Goal: Information Seeking & Learning: Understand process/instructions

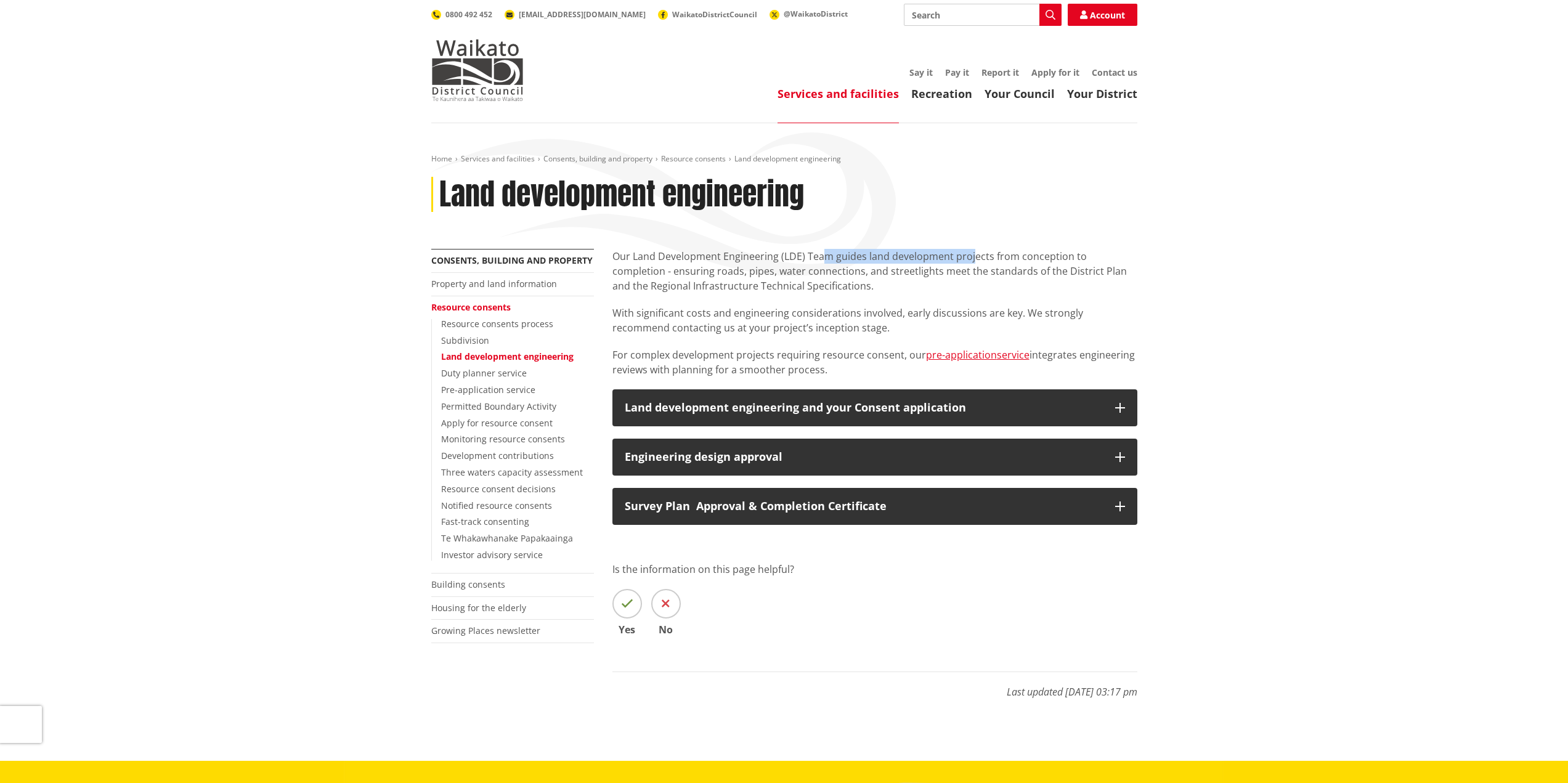
drag, startPoint x: 819, startPoint y: 257, endPoint x: 971, endPoint y: 256, distance: 152.0
click at [971, 256] on p "Our Land Development Engineering (LDE) Team guides land development projects fr…" at bounding box center [875, 271] width 525 height 44
click at [839, 283] on p "Our Land Development Engineering (LDE) Team guides land development projects fr…" at bounding box center [875, 271] width 525 height 44
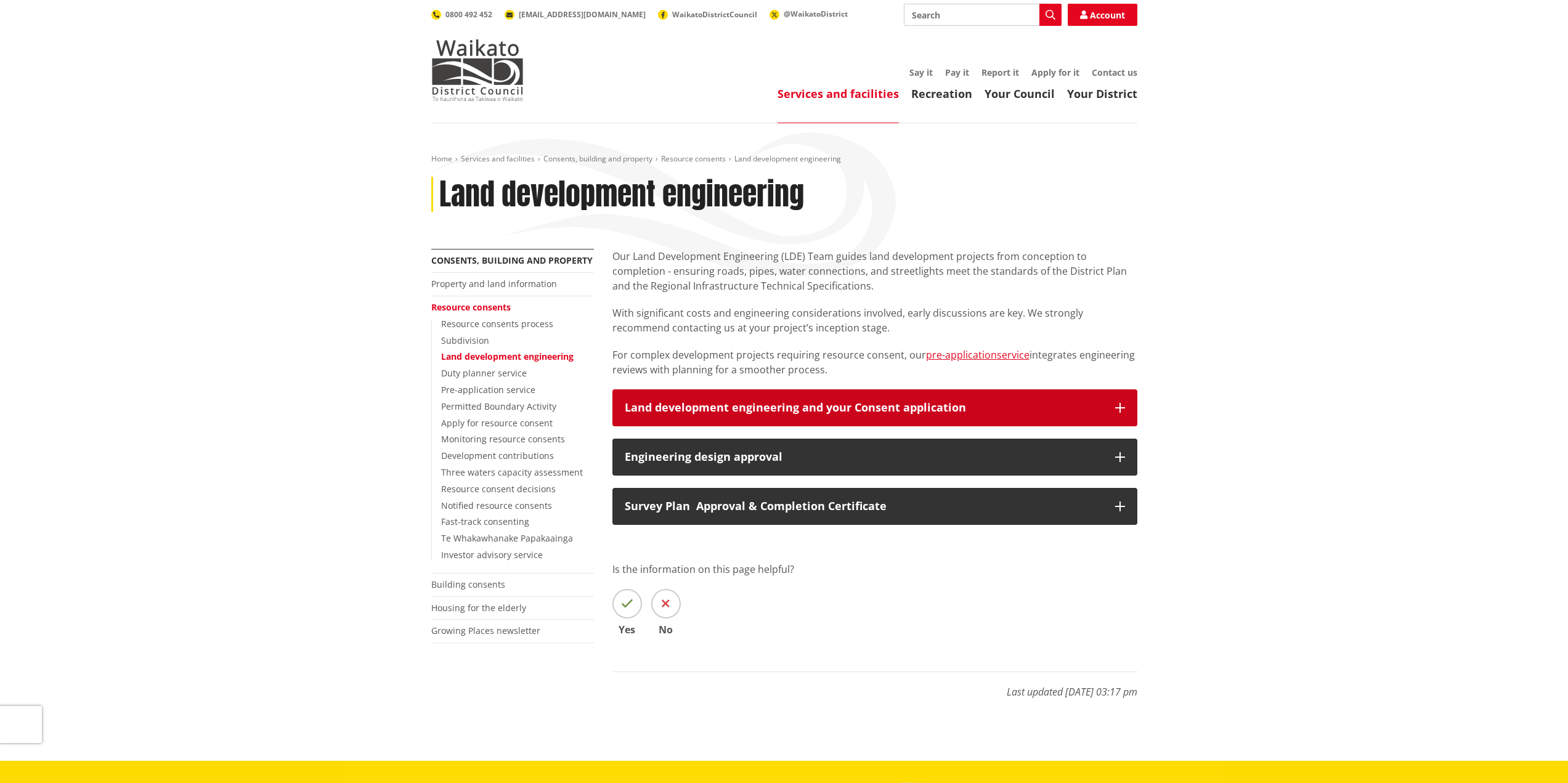
click at [803, 399] on button "Land development engineering and your Consent application" at bounding box center [875, 408] width 525 height 37
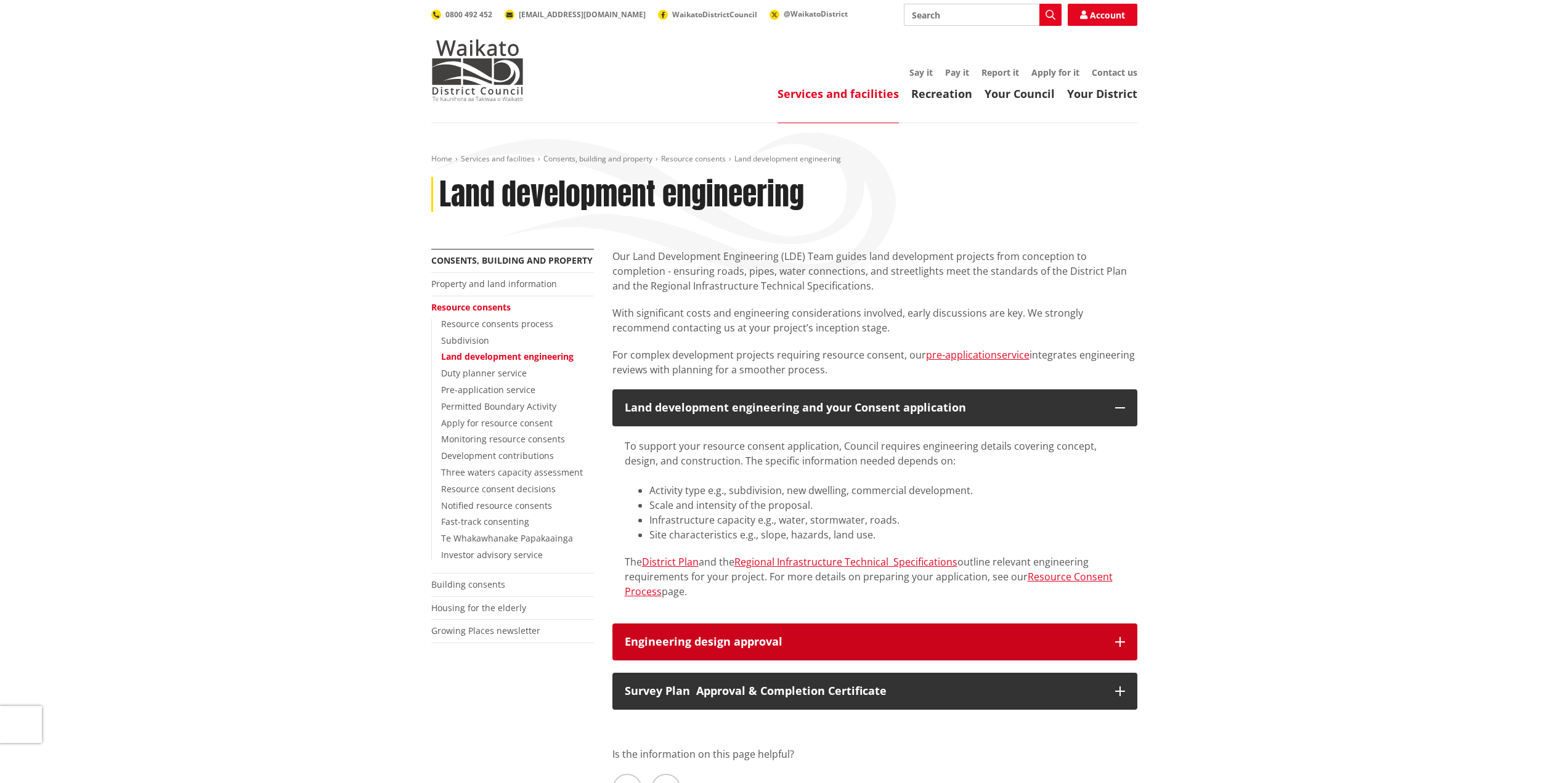
click at [853, 625] on button "Engineering design approval" at bounding box center [875, 641] width 525 height 37
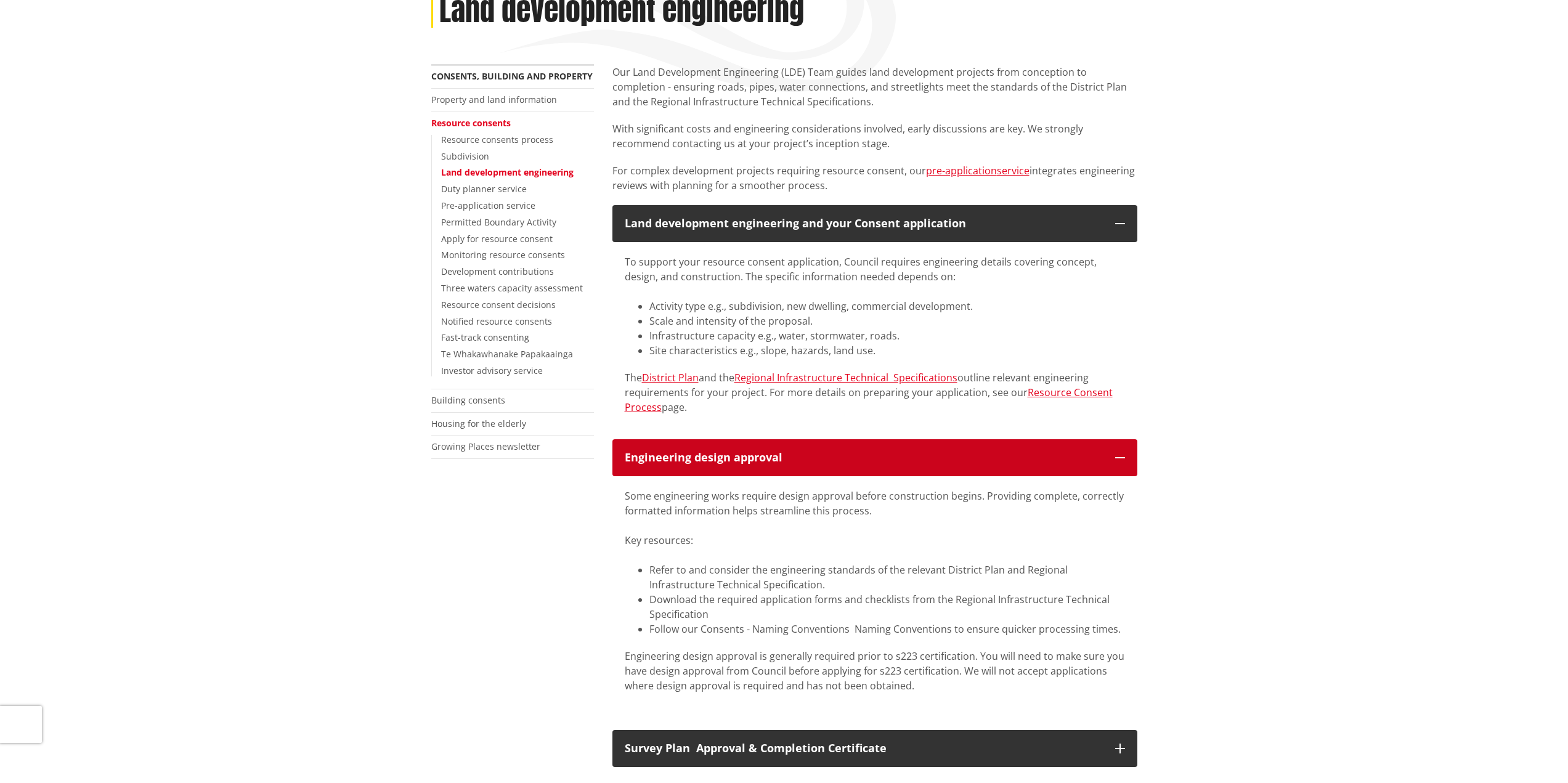
scroll to position [205, 0]
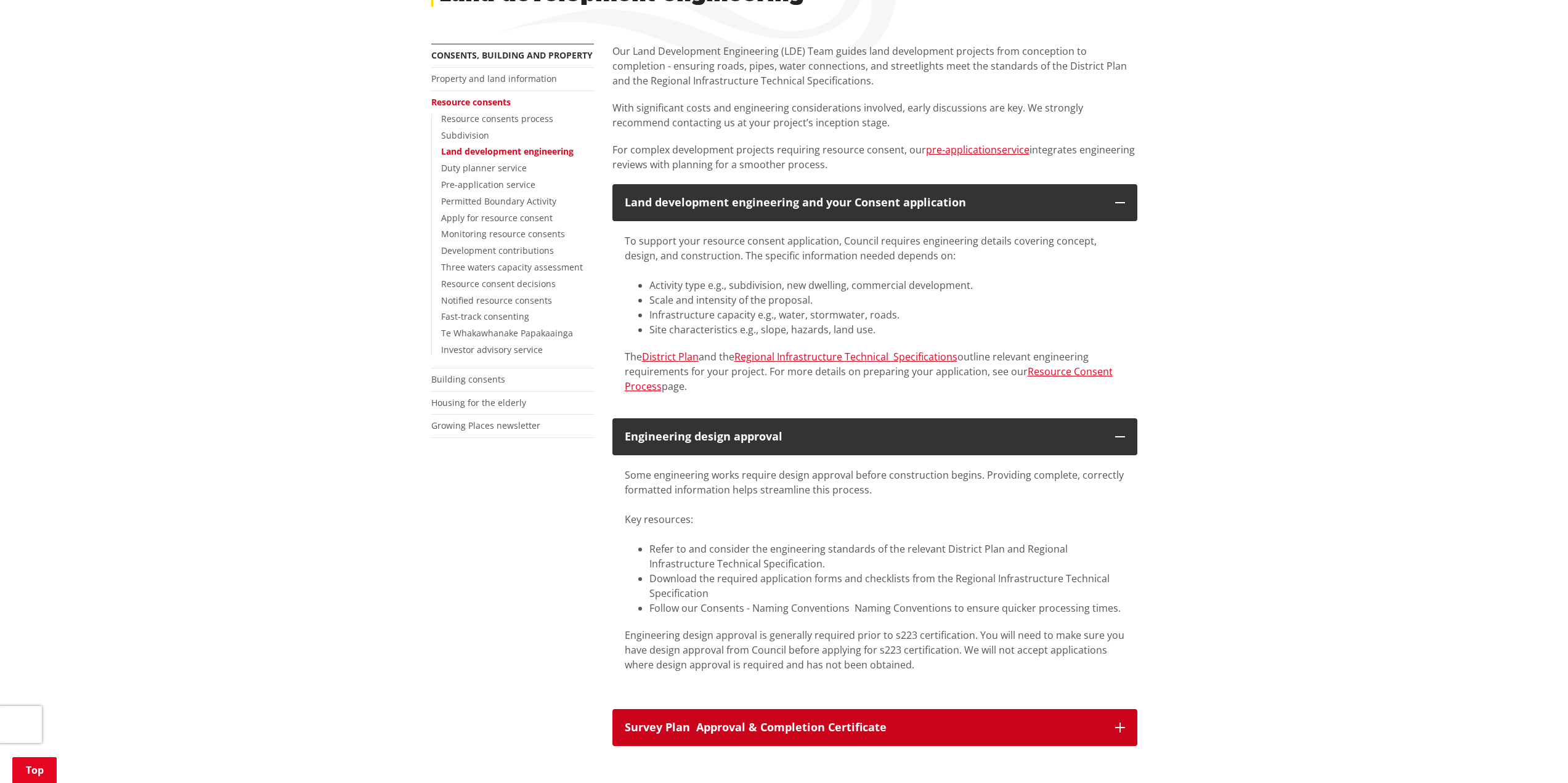
click at [884, 712] on button "Survey Plan Approval & Completion Certificate" at bounding box center [875, 727] width 525 height 37
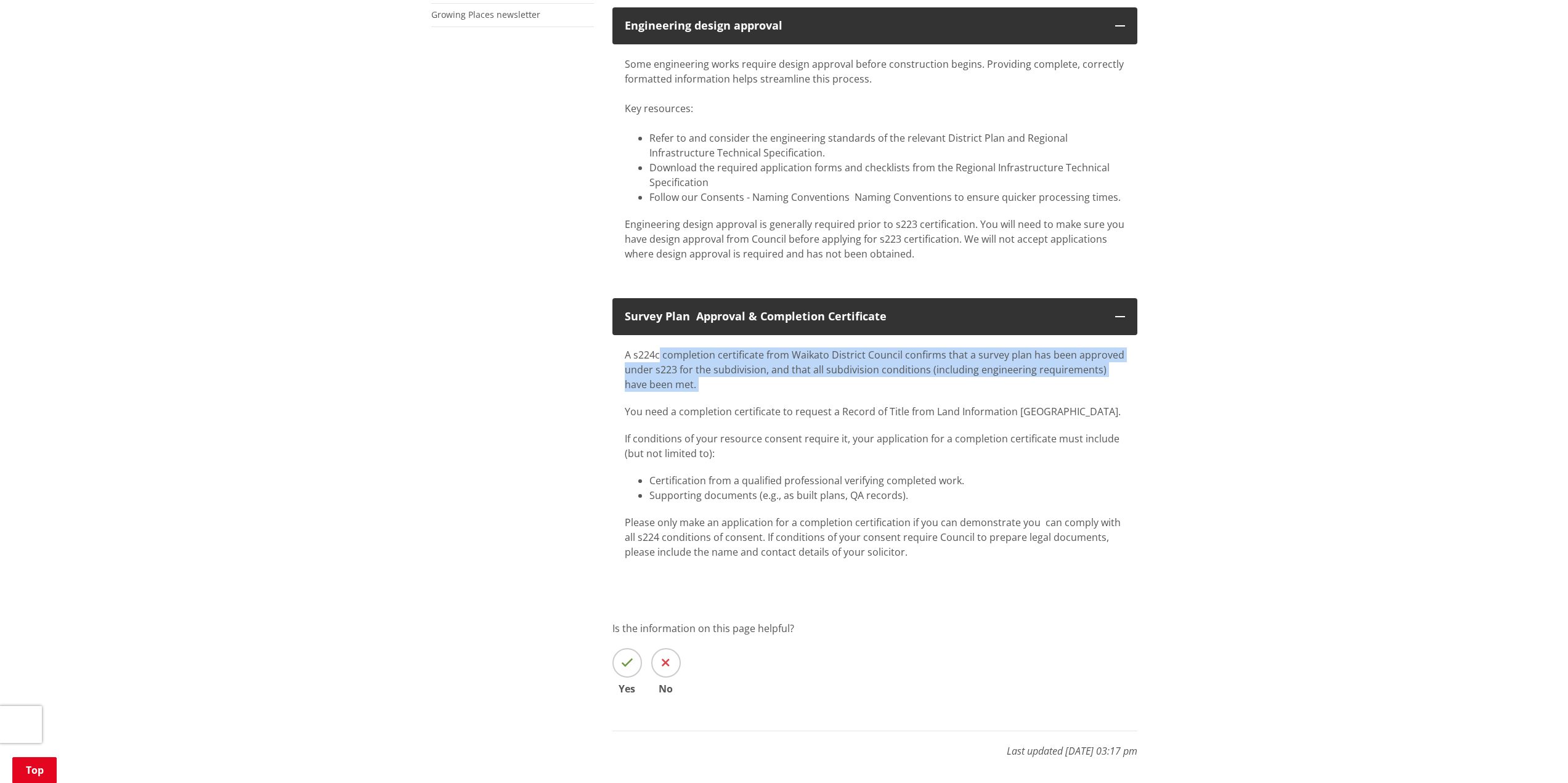
drag, startPoint x: 659, startPoint y: 355, endPoint x: 1123, endPoint y: 379, distance: 464.6
click at [1123, 379] on p "A s224c completion certificate from Waikato District Council confirms that a su…" at bounding box center [874, 369] width 500 height 44
click at [1107, 385] on p "A s224c completion certificate from Waikato District Council confirms that a su…" at bounding box center [874, 369] width 500 height 44
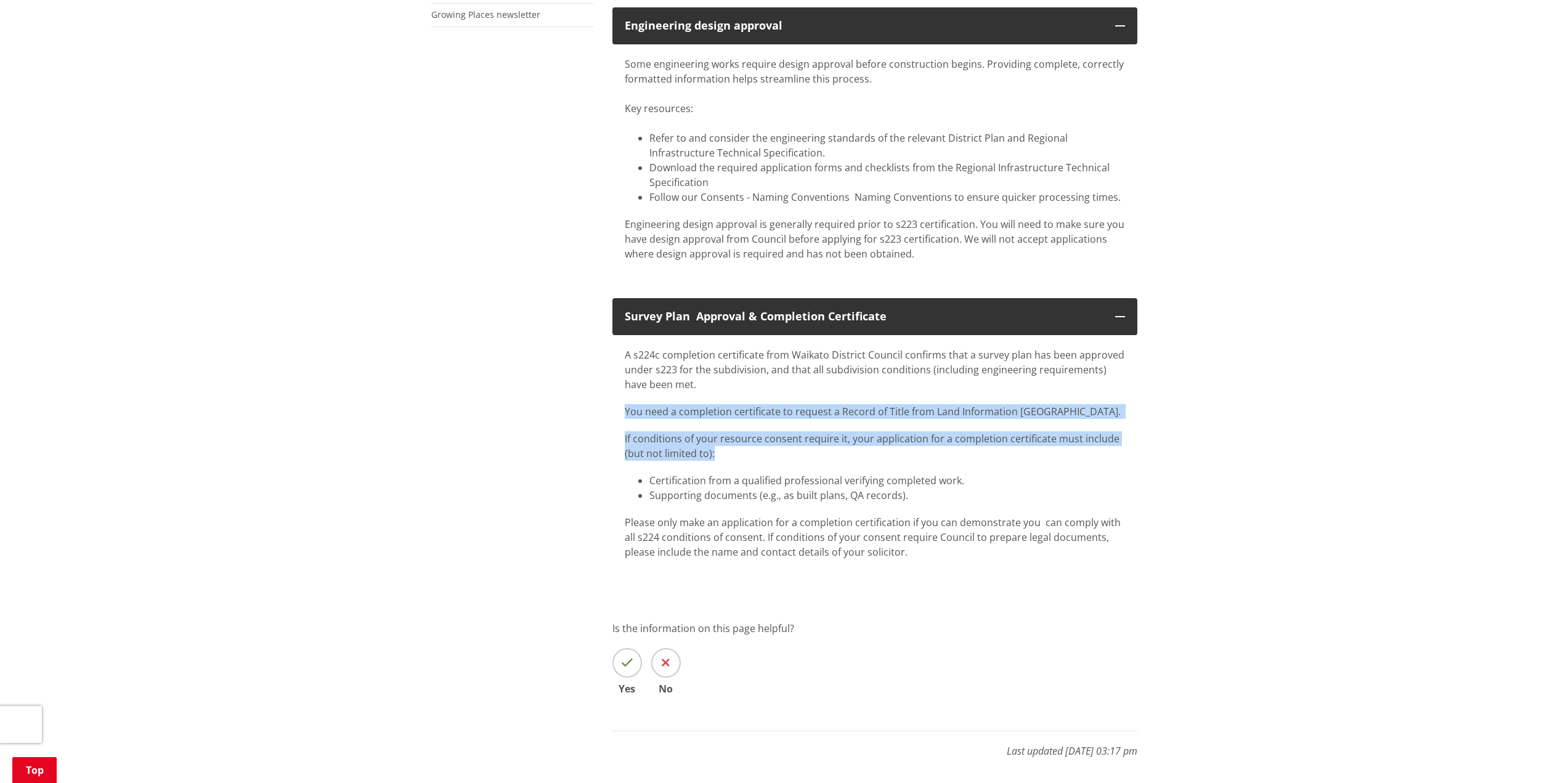
drag, startPoint x: 621, startPoint y: 410, endPoint x: 1022, endPoint y: 448, distance: 402.8
click at [1022, 448] on div "A s224c completion certificate from Waikato District Council confirms that a su…" at bounding box center [875, 460] width 525 height 249
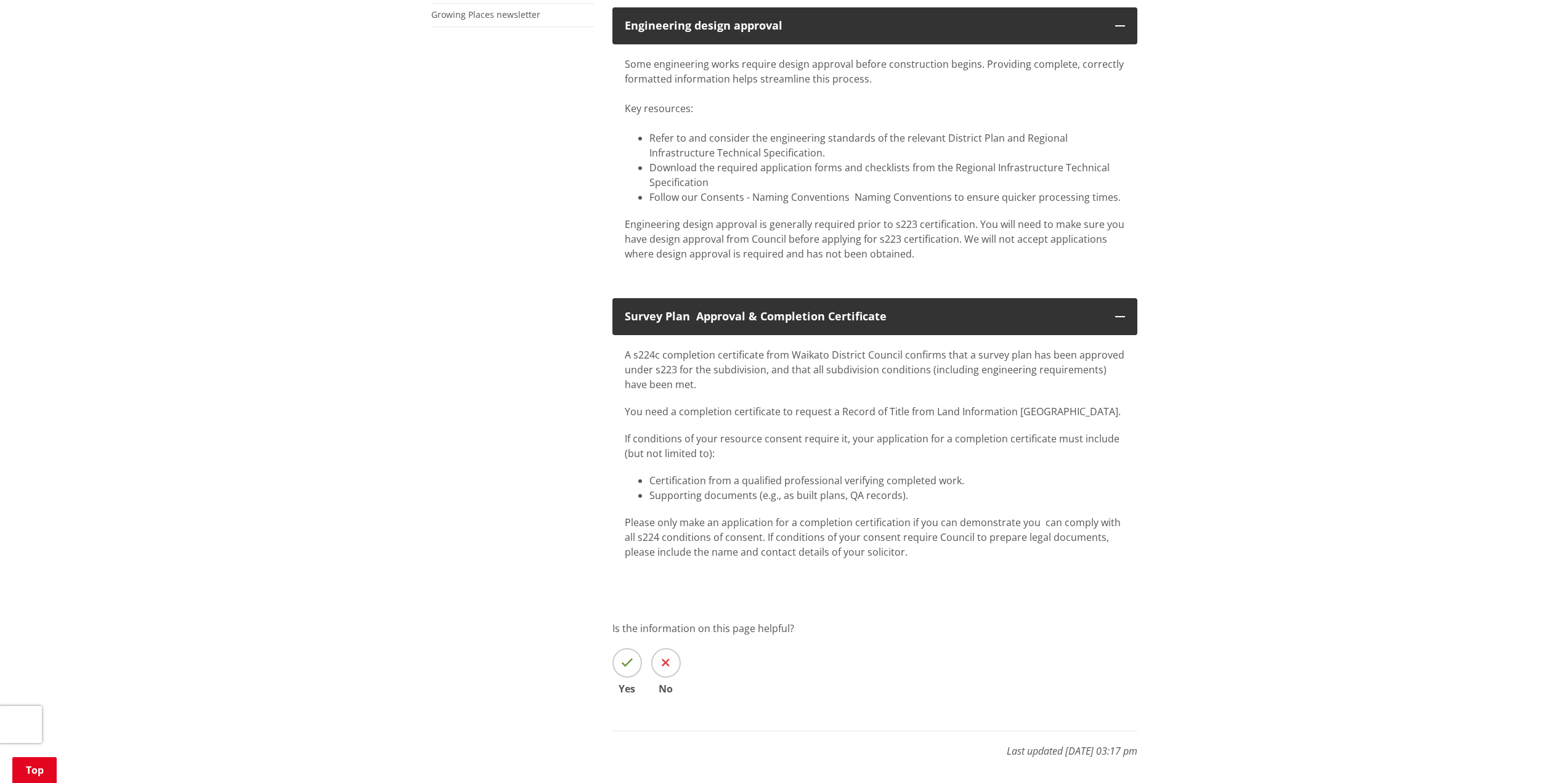
click at [962, 496] on li "Supporting documents (e.g., as built plans, QA records).​" at bounding box center [887, 495] width 475 height 15
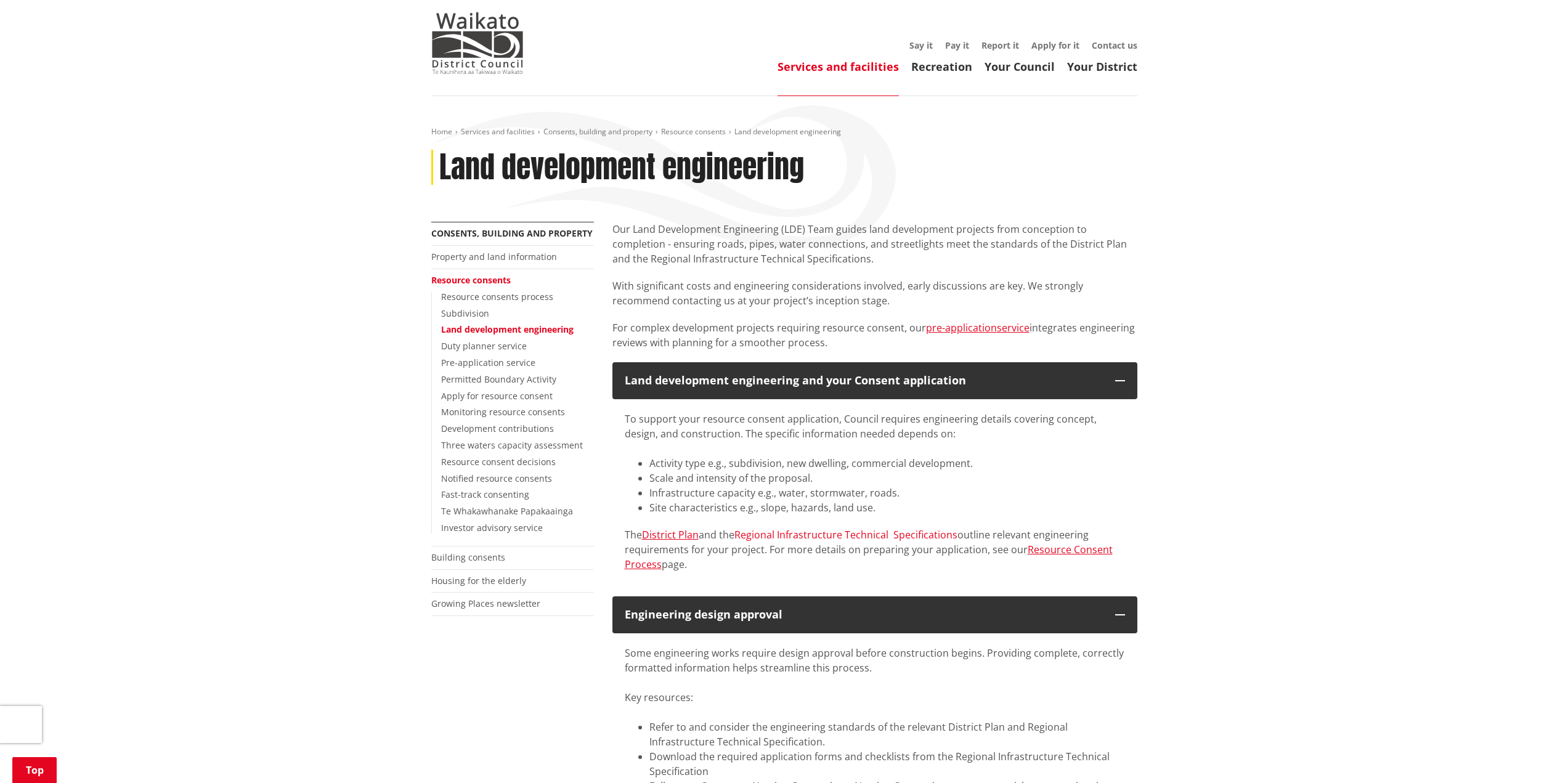
scroll to position [0, 0]
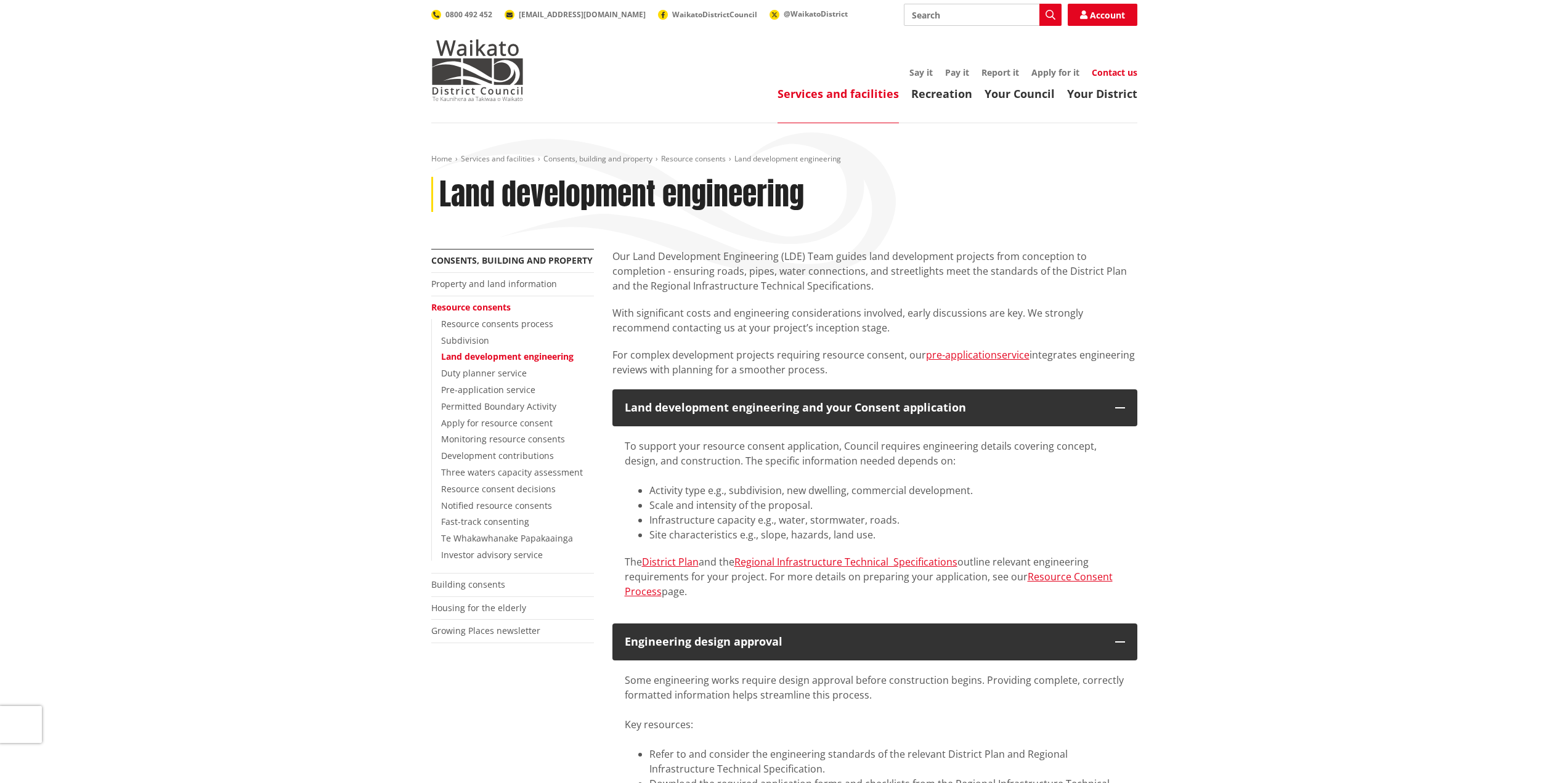
click at [1105, 73] on link "Contact us" at bounding box center [1115, 72] width 46 height 11
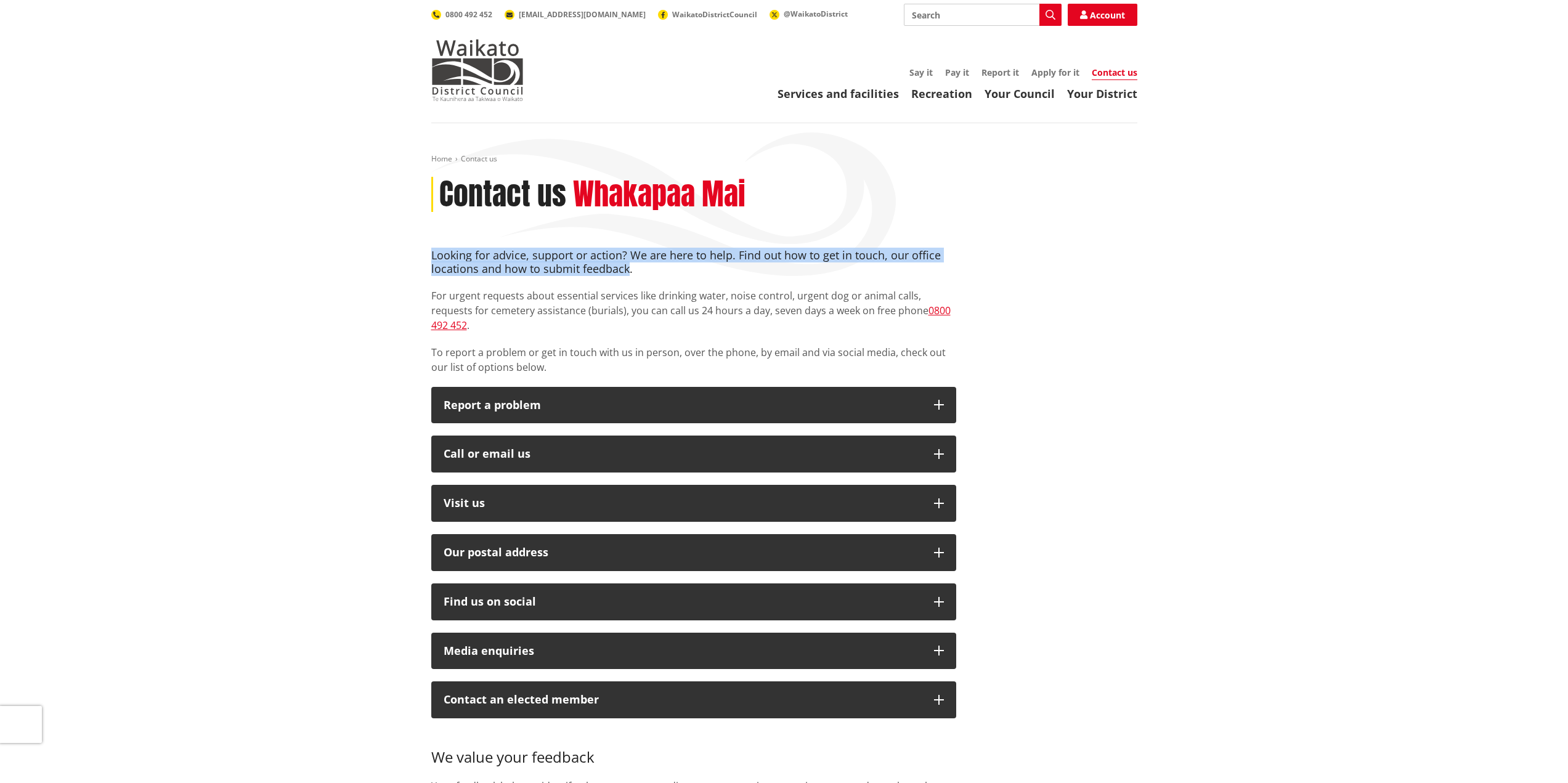
drag, startPoint x: 629, startPoint y: 270, endPoint x: 429, endPoint y: 255, distance: 200.6
click at [429, 255] on div "Looking for advice, support or action? We are here to help. Find out how to get…" at bounding box center [694, 554] width 544 height 611
click at [633, 271] on h4 "Looking for advice, support or action? We are here to help. Find out how to get…" at bounding box center [694, 262] width 525 height 27
drag, startPoint x: 629, startPoint y: 271, endPoint x: 432, endPoint y: 251, distance: 198.0
click at [432, 251] on h4 "Looking for advice, support or action? We are here to help. Find out how to get…" at bounding box center [694, 262] width 525 height 27
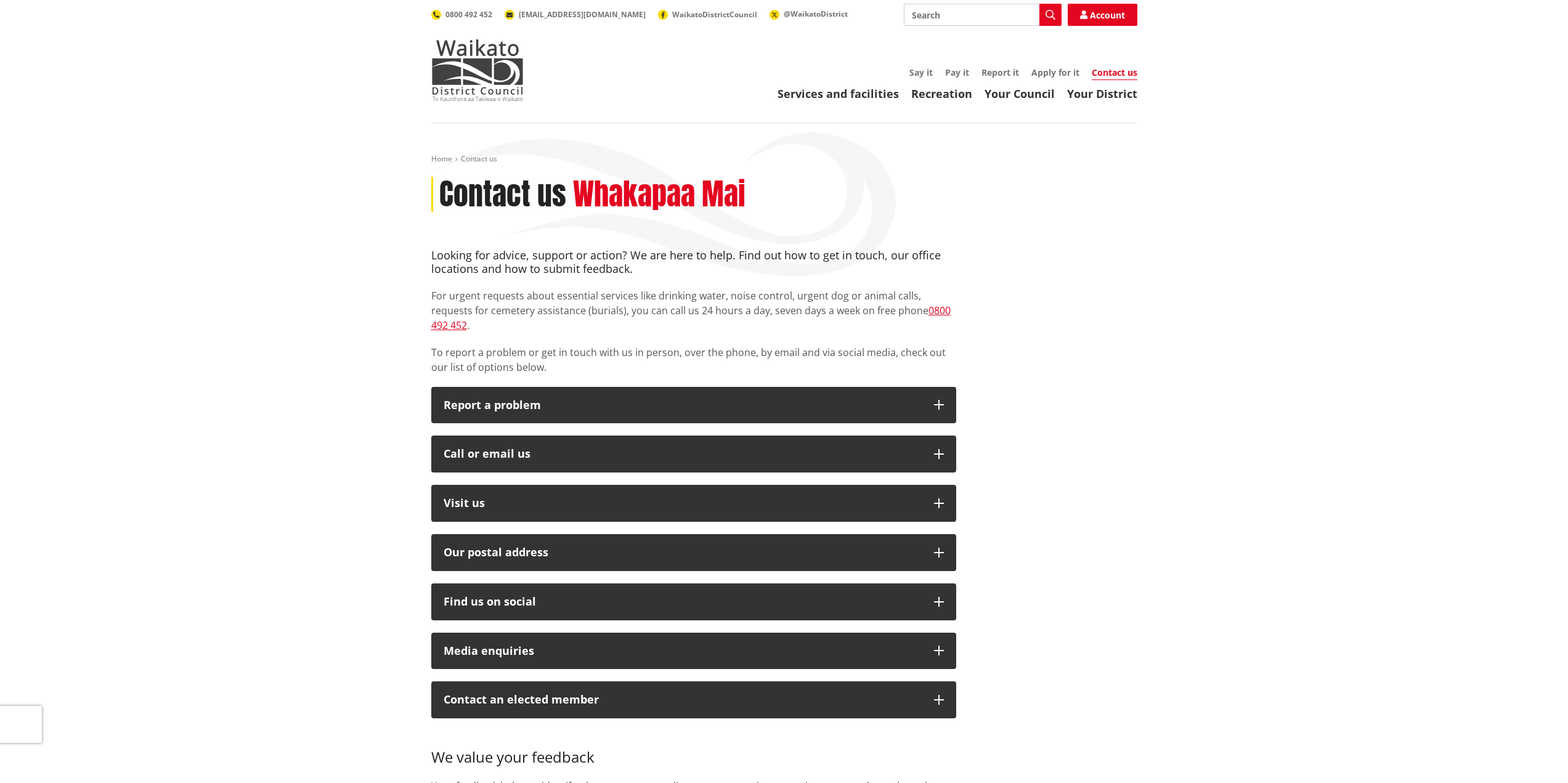
click at [633, 266] on h4 "Looking for advice, support or action? We are here to help. Find out how to get…" at bounding box center [694, 262] width 525 height 27
drag, startPoint x: 629, startPoint y: 270, endPoint x: 532, endPoint y: 274, distance: 97.1
click at [428, 252] on div "Looking for advice, support or action? We are here to help. Find out how to get…" at bounding box center [694, 554] width 544 height 611
click at [676, 264] on h4 "Looking for advice, support or action? We are here to help. Find out how to get…" at bounding box center [694, 262] width 525 height 27
click at [1058, 72] on link "Apply for it" at bounding box center [1055, 72] width 48 height 11
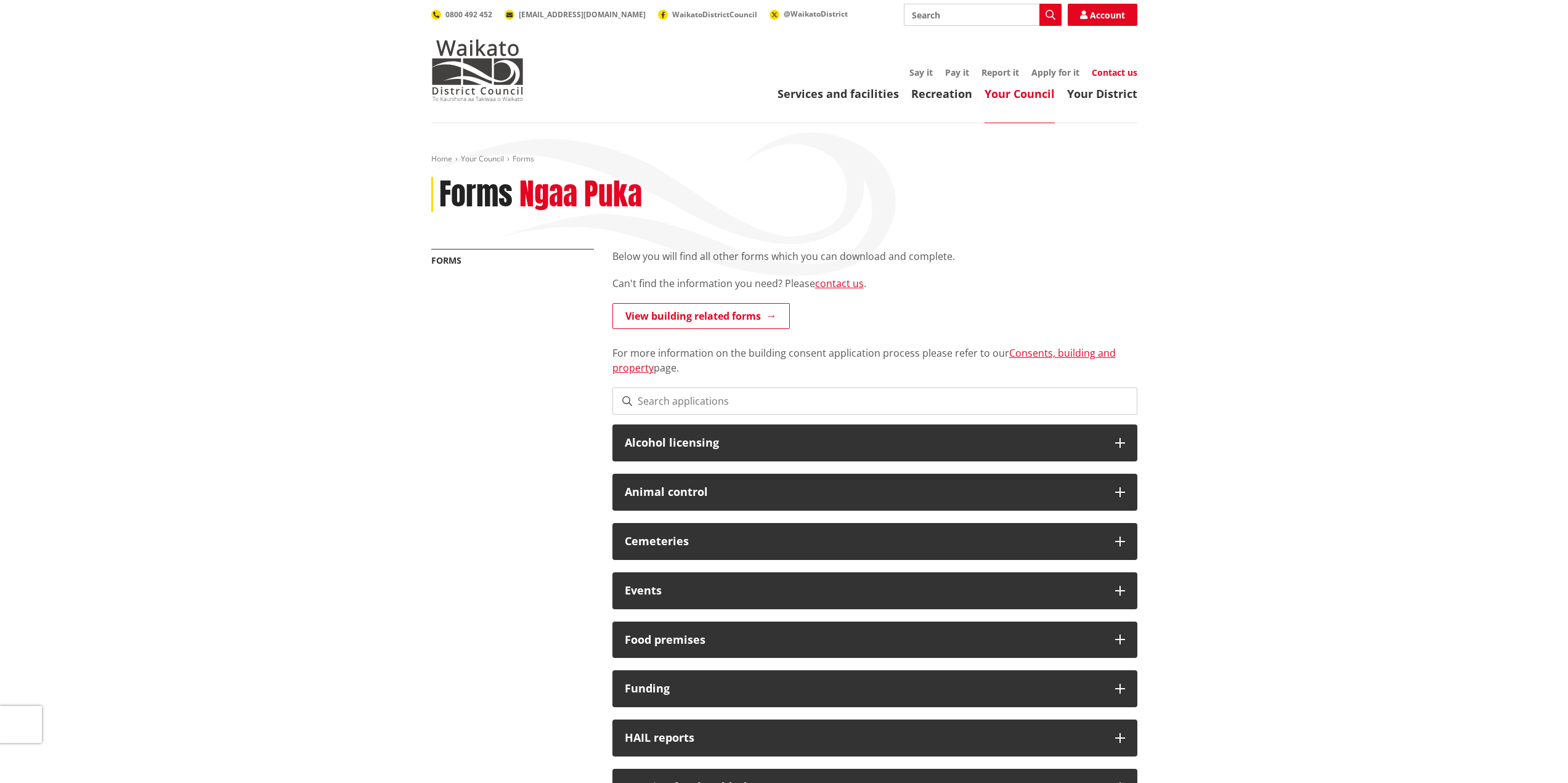
click at [1107, 74] on link "Contact us" at bounding box center [1115, 72] width 46 height 11
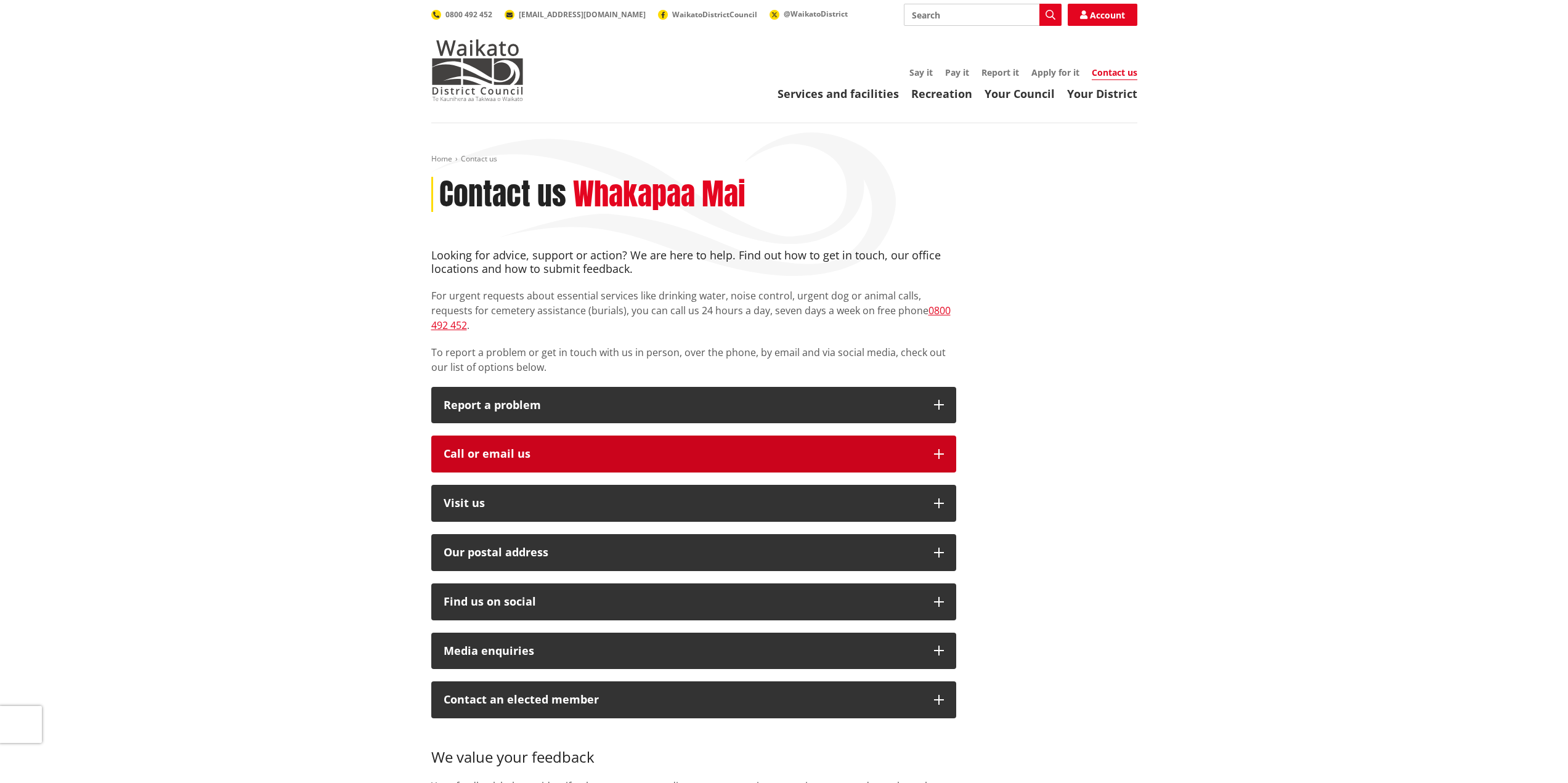
click at [691, 448] on div "Call or email us" at bounding box center [683, 454] width 478 height 12
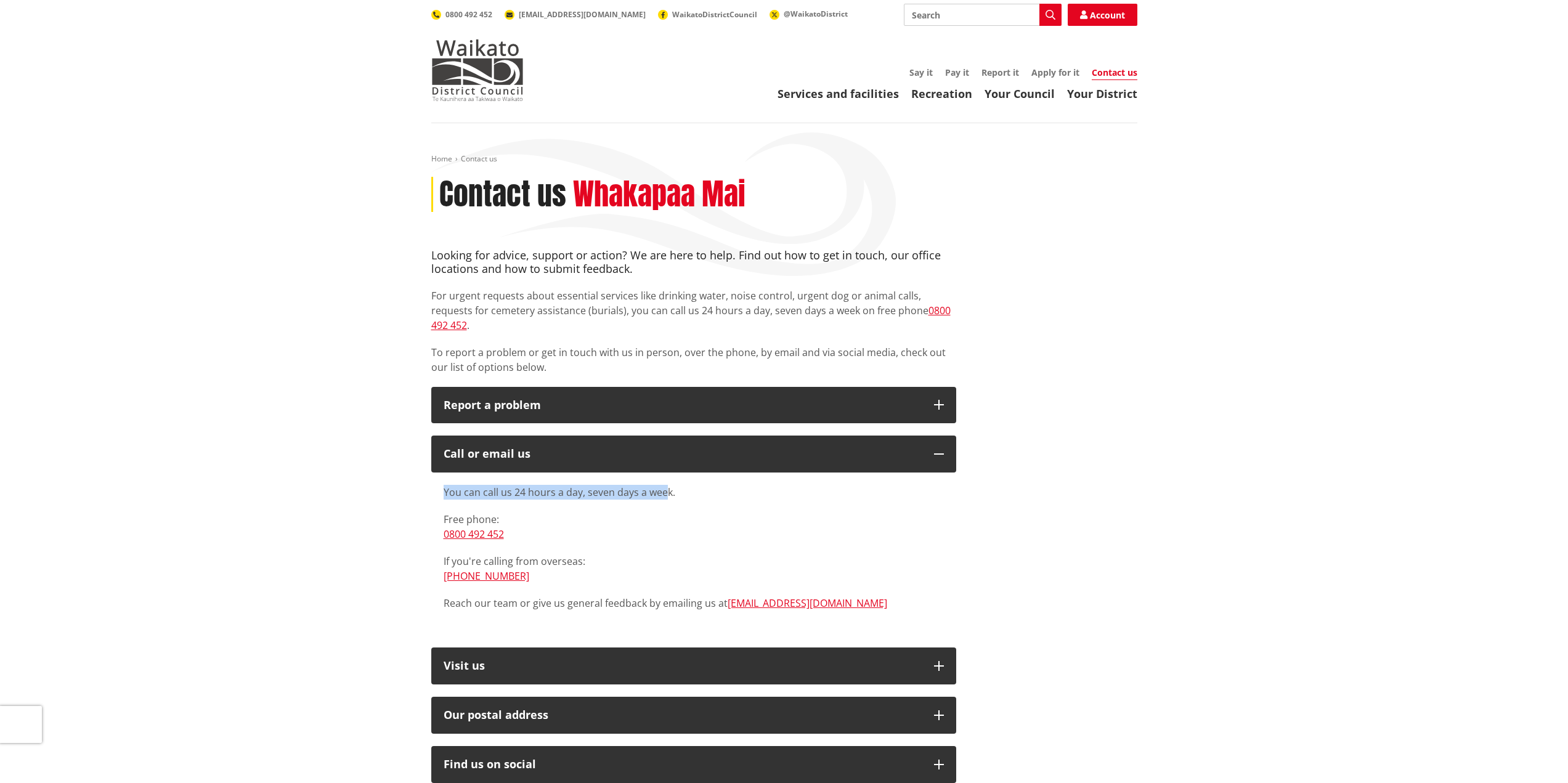
drag, startPoint x: 445, startPoint y: 475, endPoint x: 668, endPoint y: 475, distance: 223.0
click at [668, 485] on p "You can call us 24 hours a day, seven days a week." at bounding box center [694, 492] width 500 height 15
click at [670, 485] on p "You can call us 24 hours a day, seven days a week." at bounding box center [694, 492] width 500 height 15
click at [673, 485] on p "You can call us 24 hours a day, seven days a week." at bounding box center [694, 492] width 500 height 15
drag, startPoint x: 673, startPoint y: 474, endPoint x: 444, endPoint y: 478, distance: 229.0
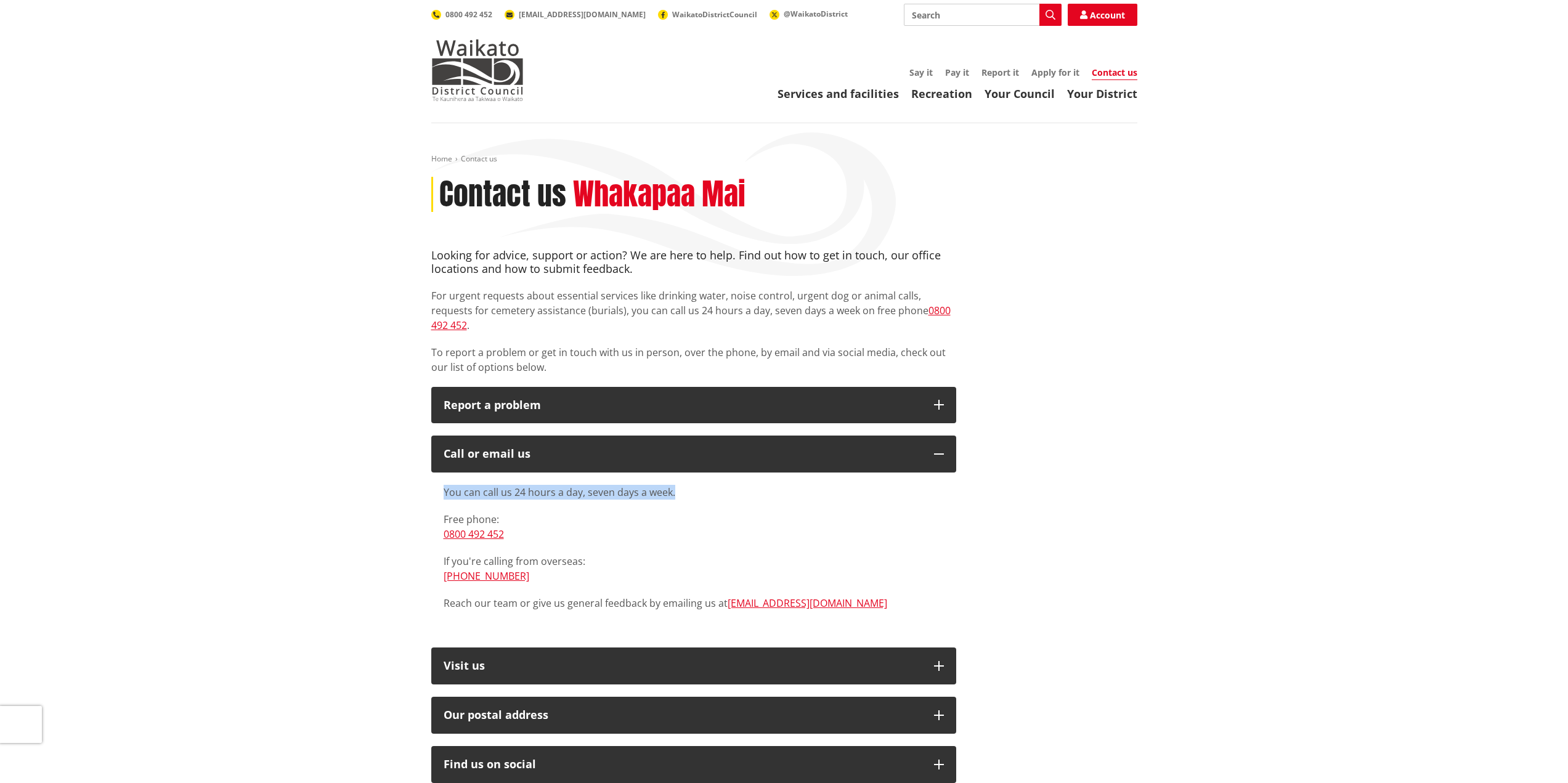
click at [444, 485] on p "You can call us 24 hours a day, seven days a week." at bounding box center [694, 492] width 500 height 15
click at [531, 485] on p "You can call us 24 hours a day, seven days a week." at bounding box center [694, 492] width 500 height 15
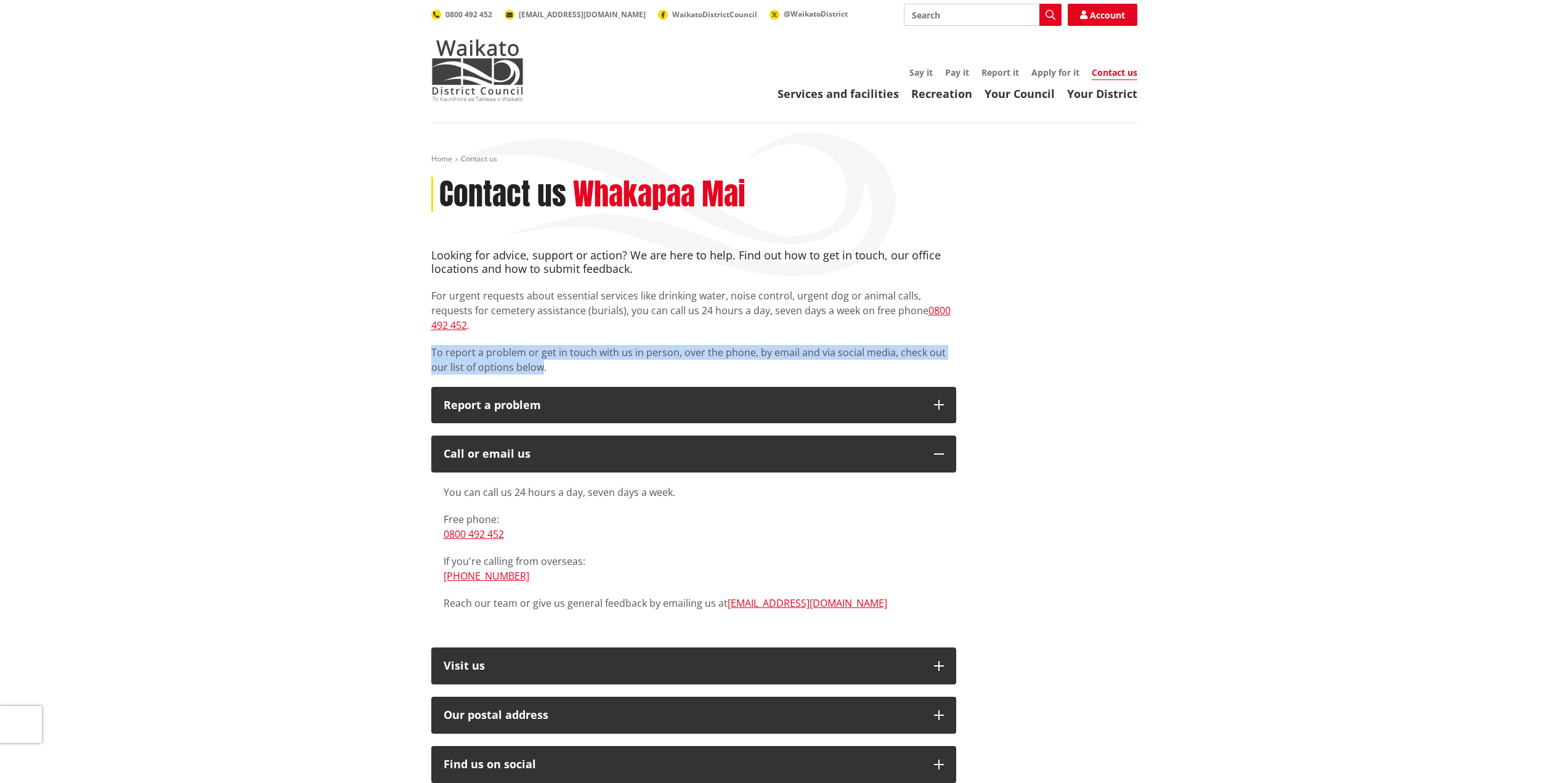
drag, startPoint x: 542, startPoint y: 351, endPoint x: 430, endPoint y: 331, distance: 113.8
click at [430, 331] on div "Looking for advice, support or action? We are here to help. Find out how to get…" at bounding box center [694, 636] width 544 height 774
click at [471, 321] on div "Looking for advice, support or action? We are here to help. Find out how to get…" at bounding box center [694, 311] width 525 height 125
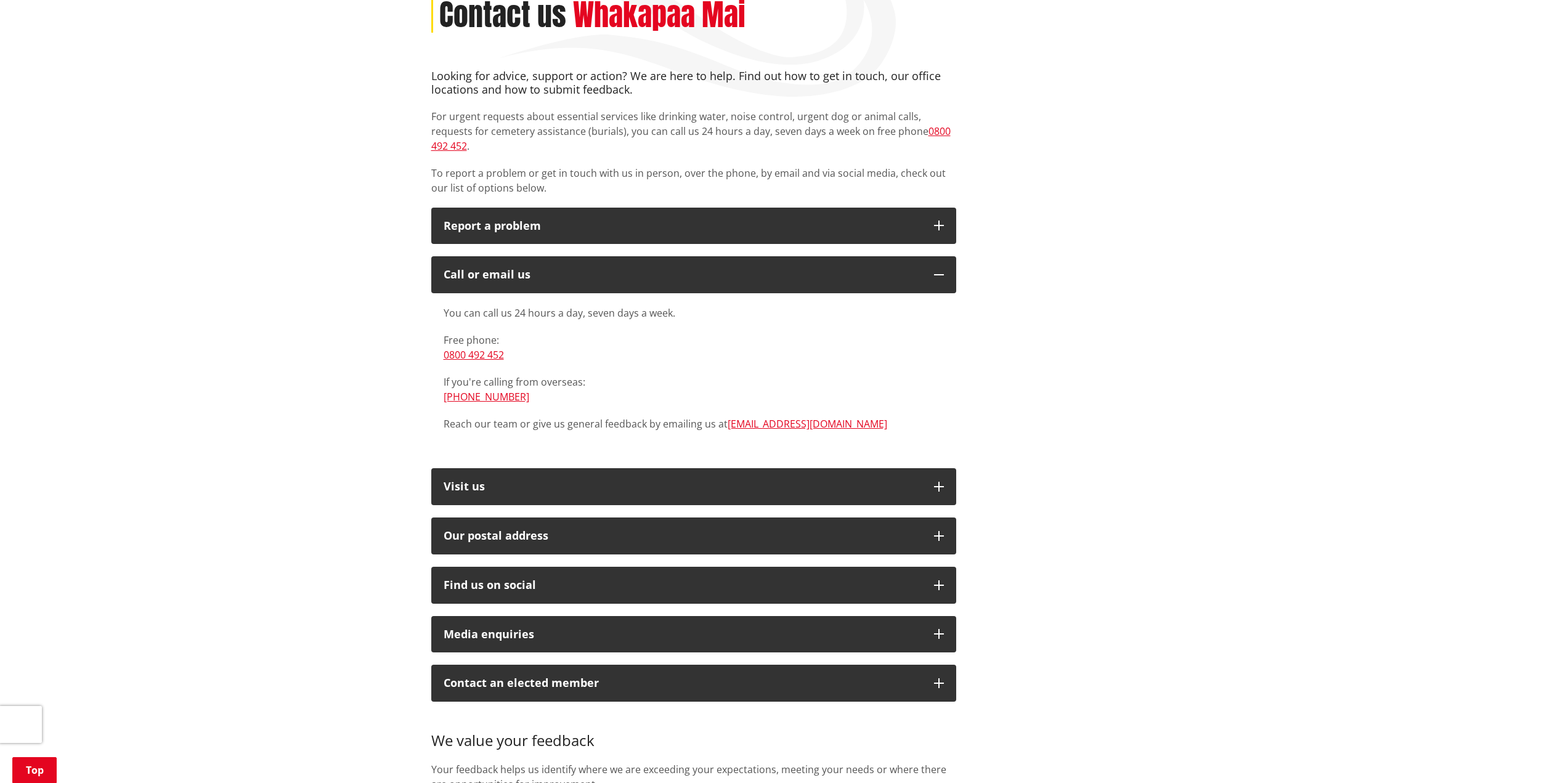
scroll to position [205, 0]
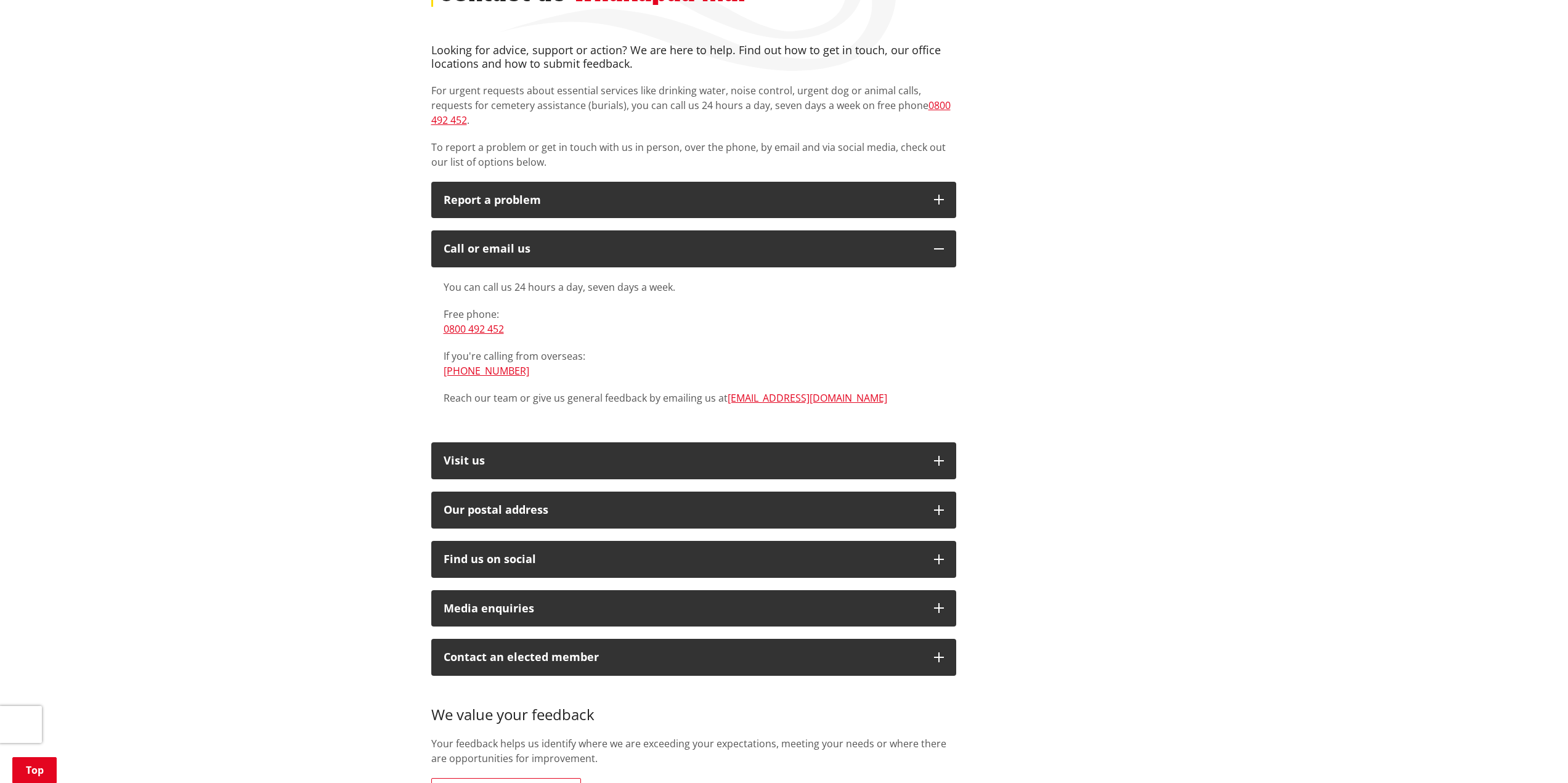
click at [1040, 239] on div "Looking for advice, support or action? We are here to help. Find out how to get…" at bounding box center [784, 430] width 724 height 774
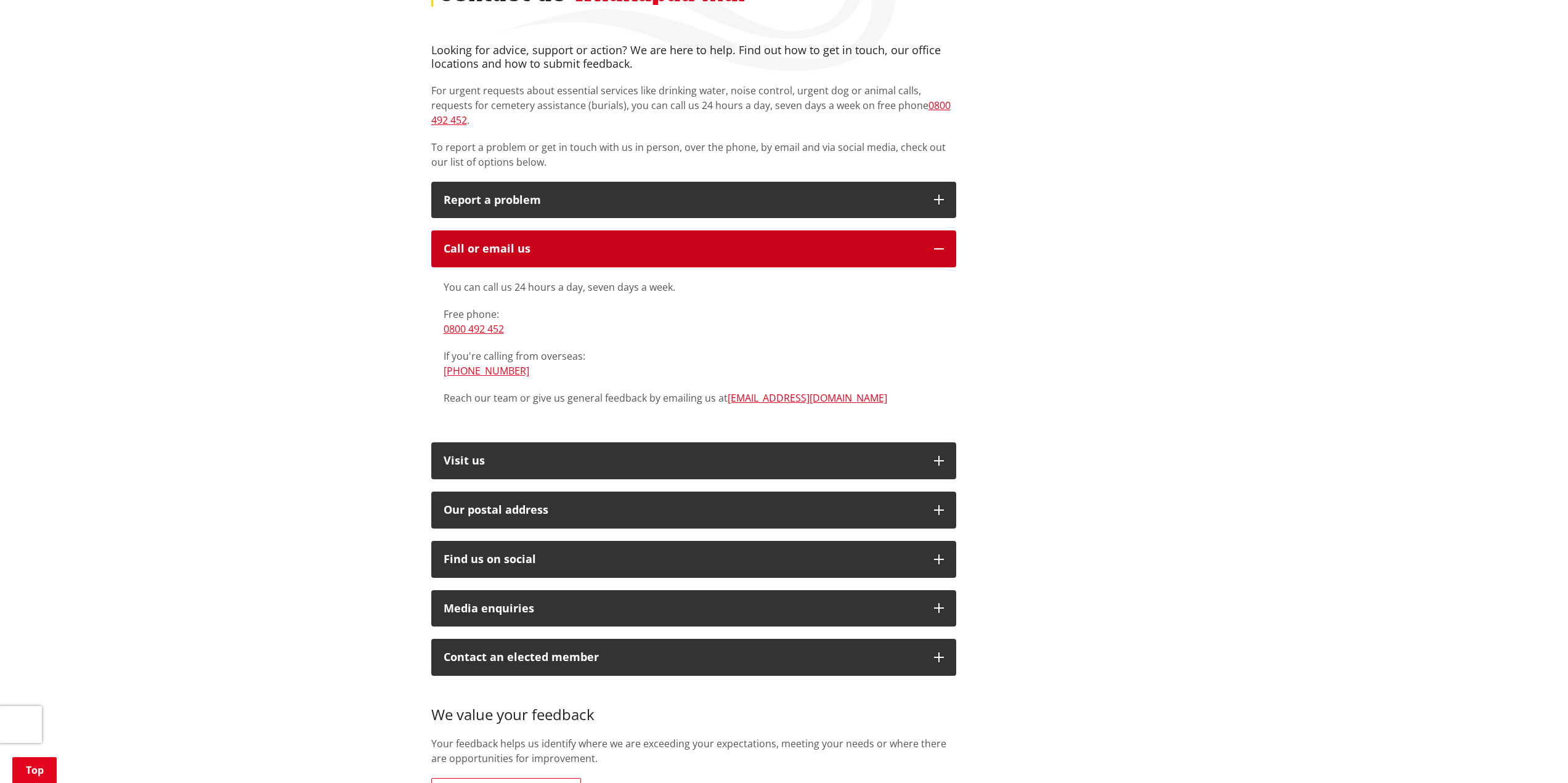
click at [938, 230] on button "Call or email us" at bounding box center [694, 248] width 525 height 37
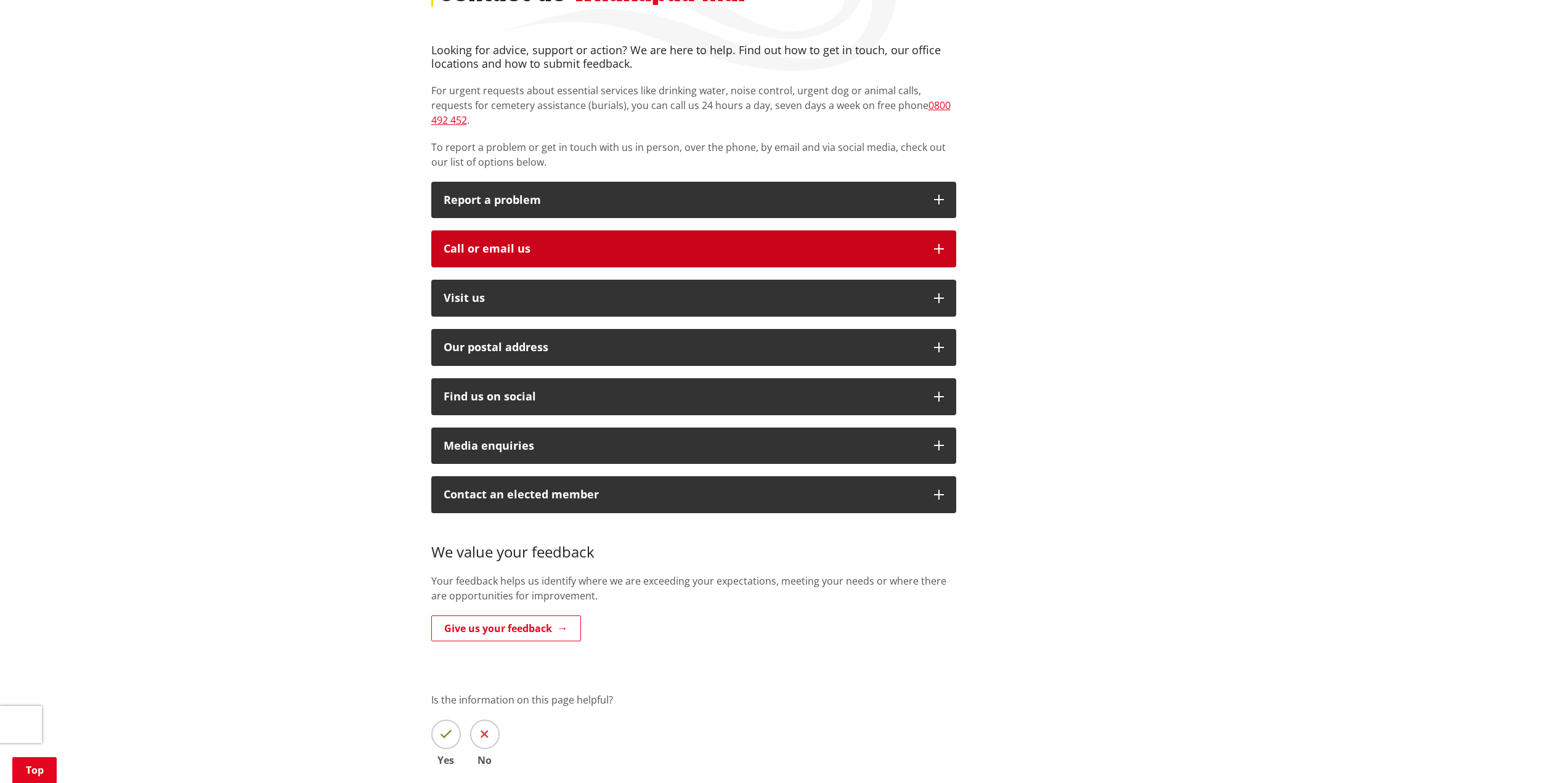
click at [641, 243] on div "Call or email us" at bounding box center [683, 249] width 478 height 12
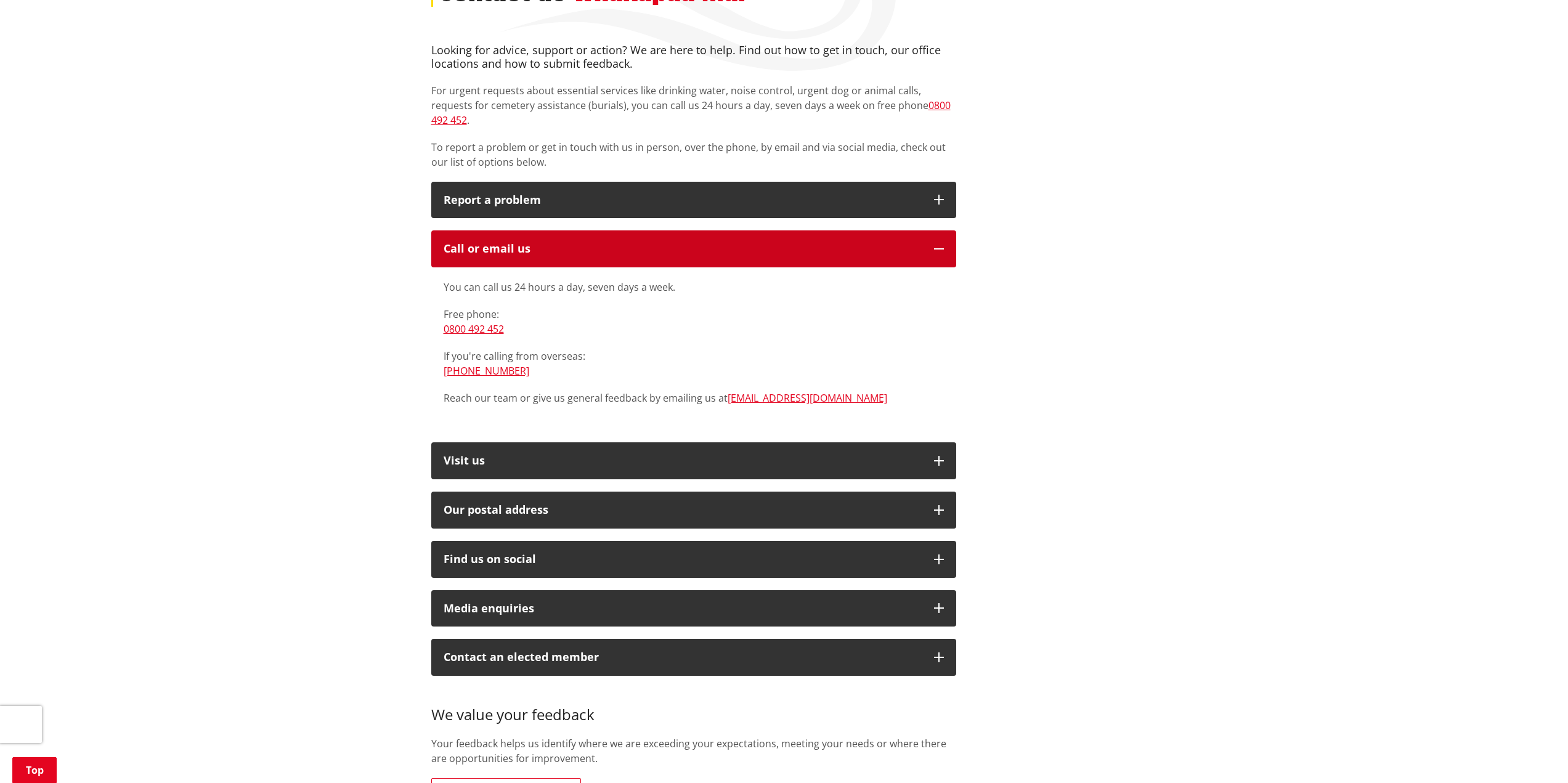
click at [809, 243] on div "Call or email us" at bounding box center [683, 249] width 478 height 12
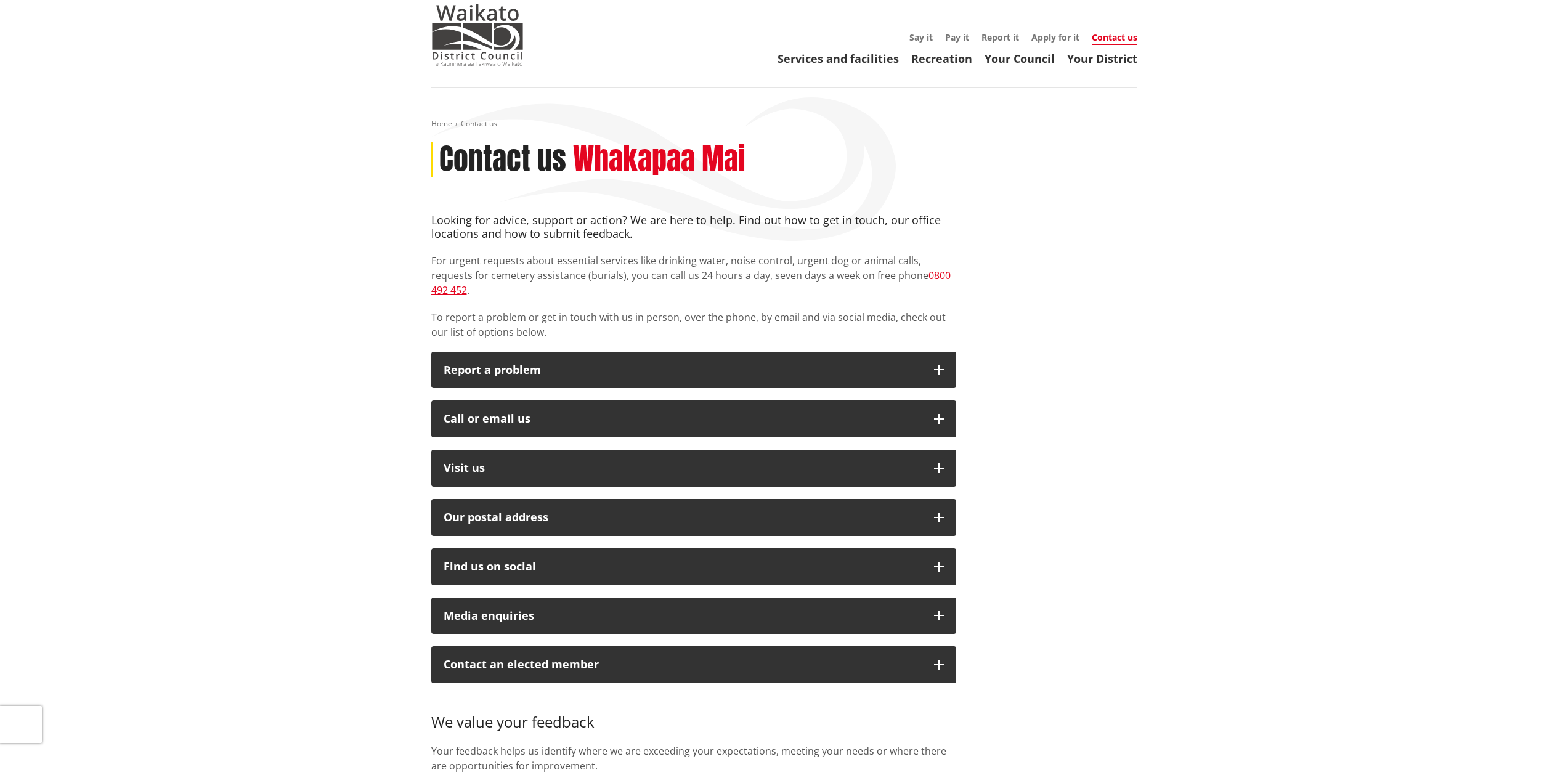
scroll to position [0, 0]
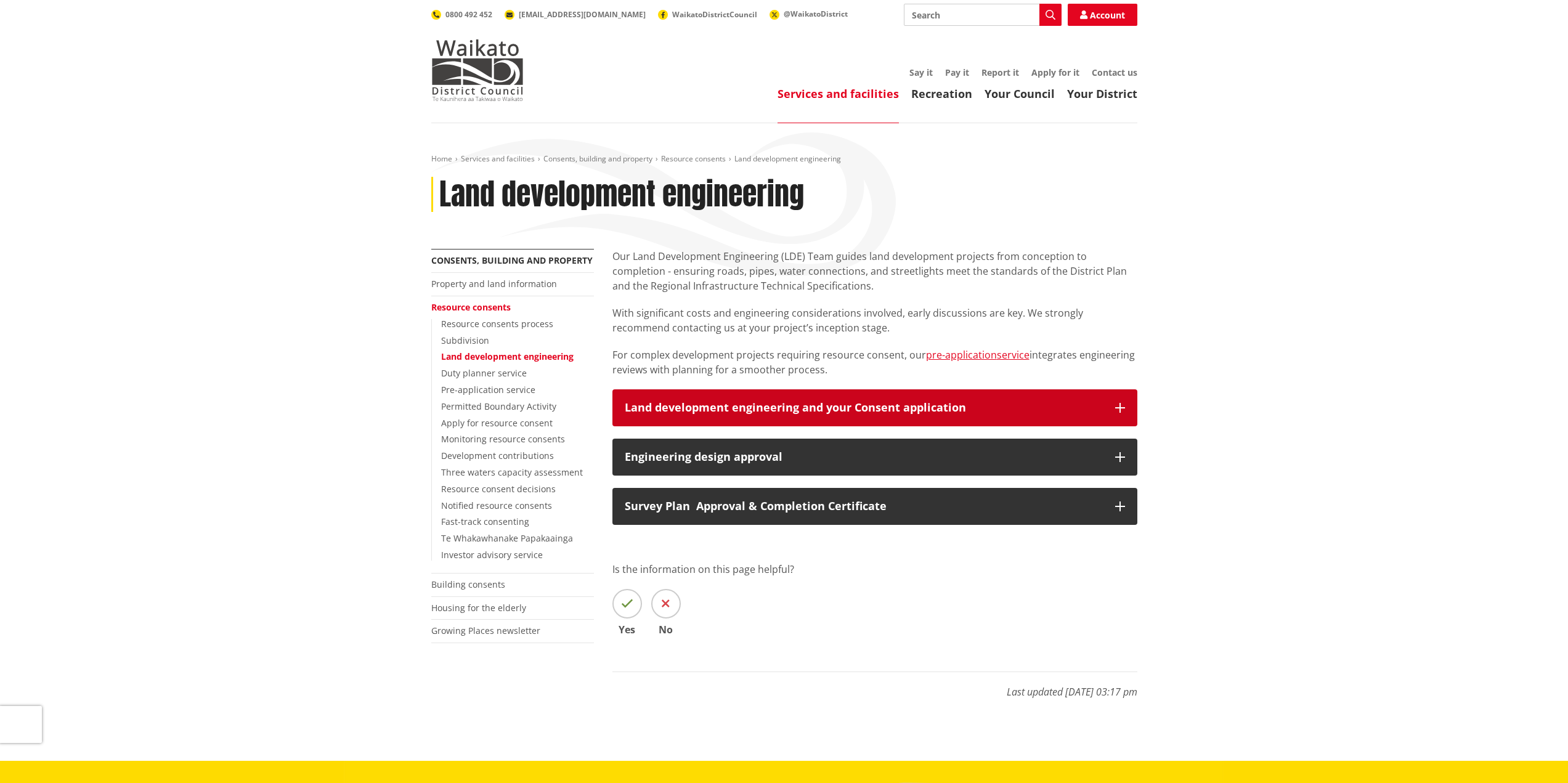
click at [1036, 405] on div "Land development engineering and your Consent application" at bounding box center [864, 408] width 478 height 12
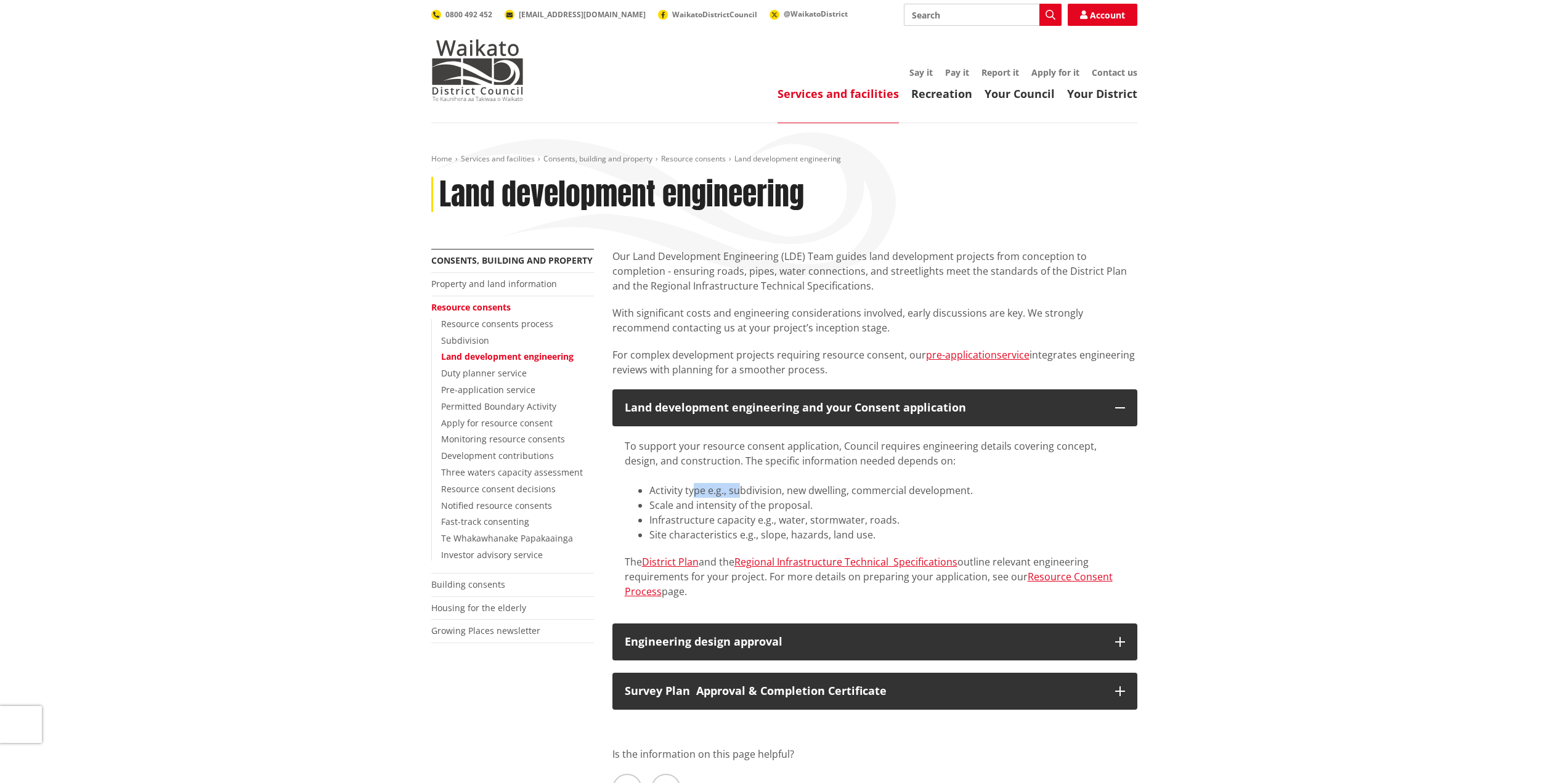
drag, startPoint x: 694, startPoint y: 493, endPoint x: 791, endPoint y: 493, distance: 97.0
click at [791, 493] on li "Activity type e.g., subdivision, new dwelling, commercial development.​" at bounding box center [887, 490] width 475 height 15
click at [833, 504] on li "Scale and intensity of the proposal.​" at bounding box center [887, 505] width 475 height 15
click at [965, 357] on link "pre-application" at bounding box center [961, 355] width 71 height 13
click at [1012, 354] on link "service" at bounding box center [1013, 355] width 33 height 13
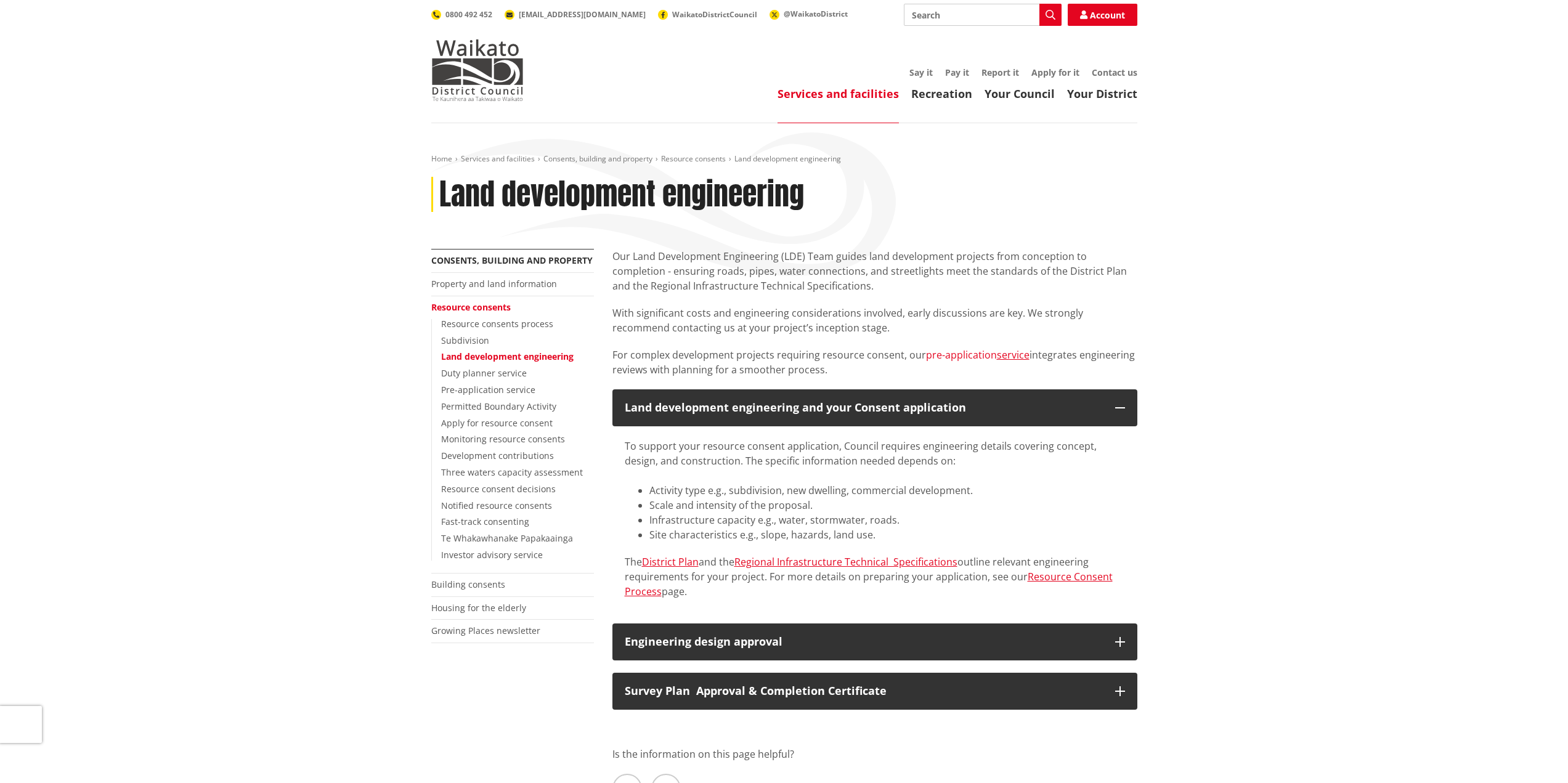
click at [943, 352] on link "pre-application" at bounding box center [961, 355] width 71 height 13
click at [667, 558] on link "District Plan" at bounding box center [670, 561] width 57 height 13
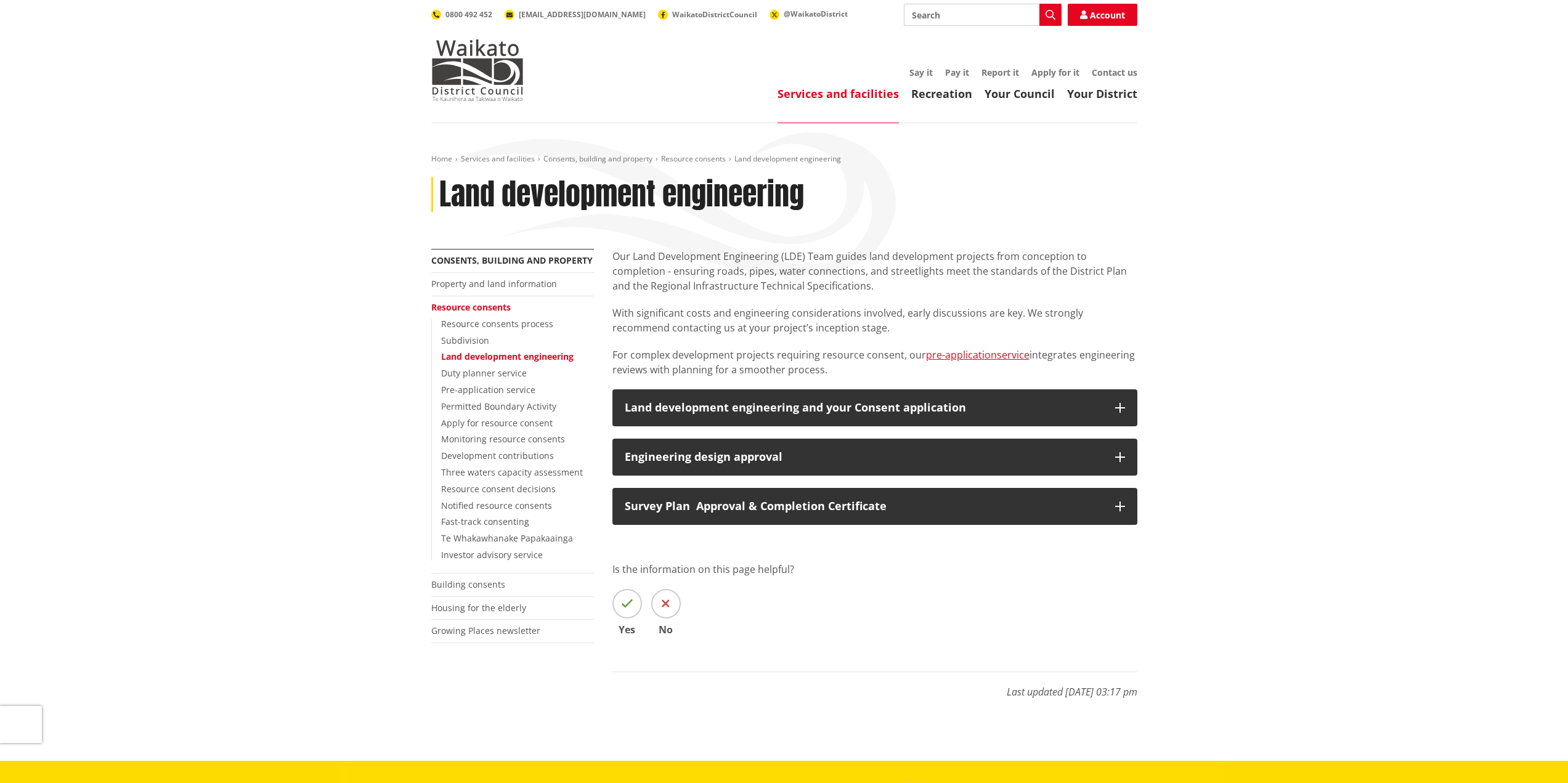
click at [1264, 252] on div "Home Services and facilities Consents, building and property Resource consents …" at bounding box center [784, 442] width 1568 height 637
drag, startPoint x: 1289, startPoint y: 300, endPoint x: 1277, endPoint y: 322, distance: 25.1
click at [1290, 301] on div "Home Services and facilities Consents, building and property Resource consents …" at bounding box center [784, 442] width 1568 height 637
